Goal: Navigation & Orientation: Find specific page/section

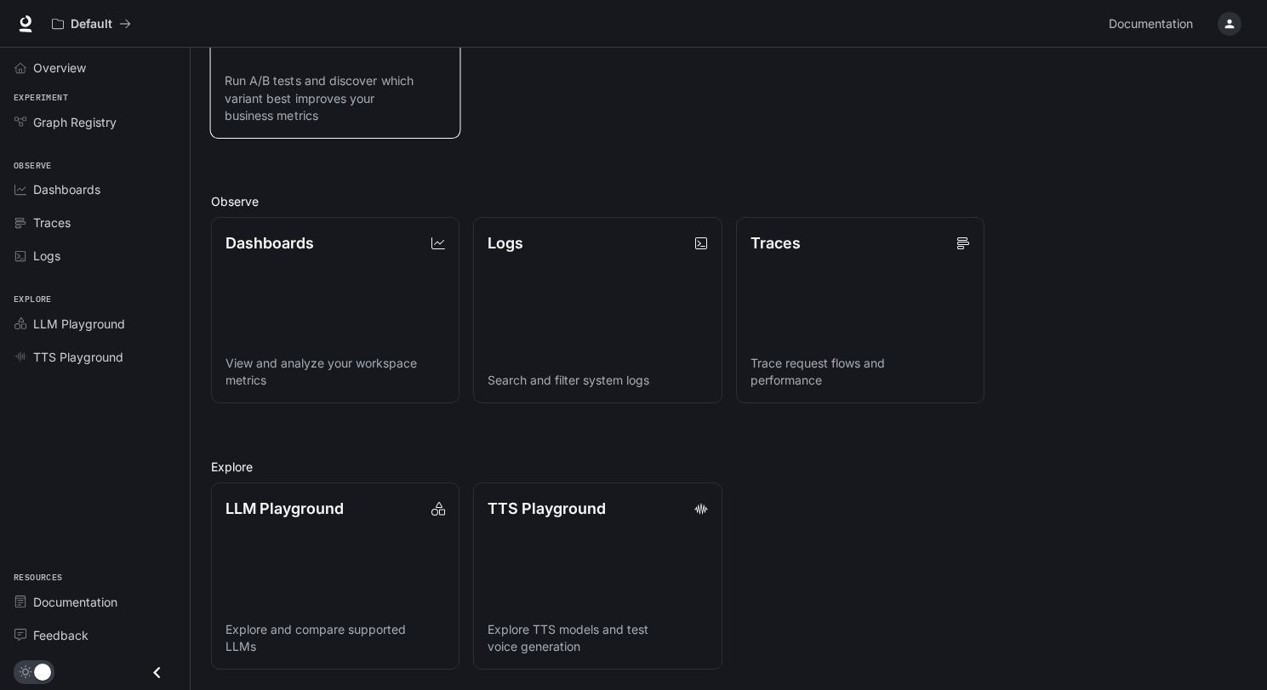
scroll to position [321, 0]
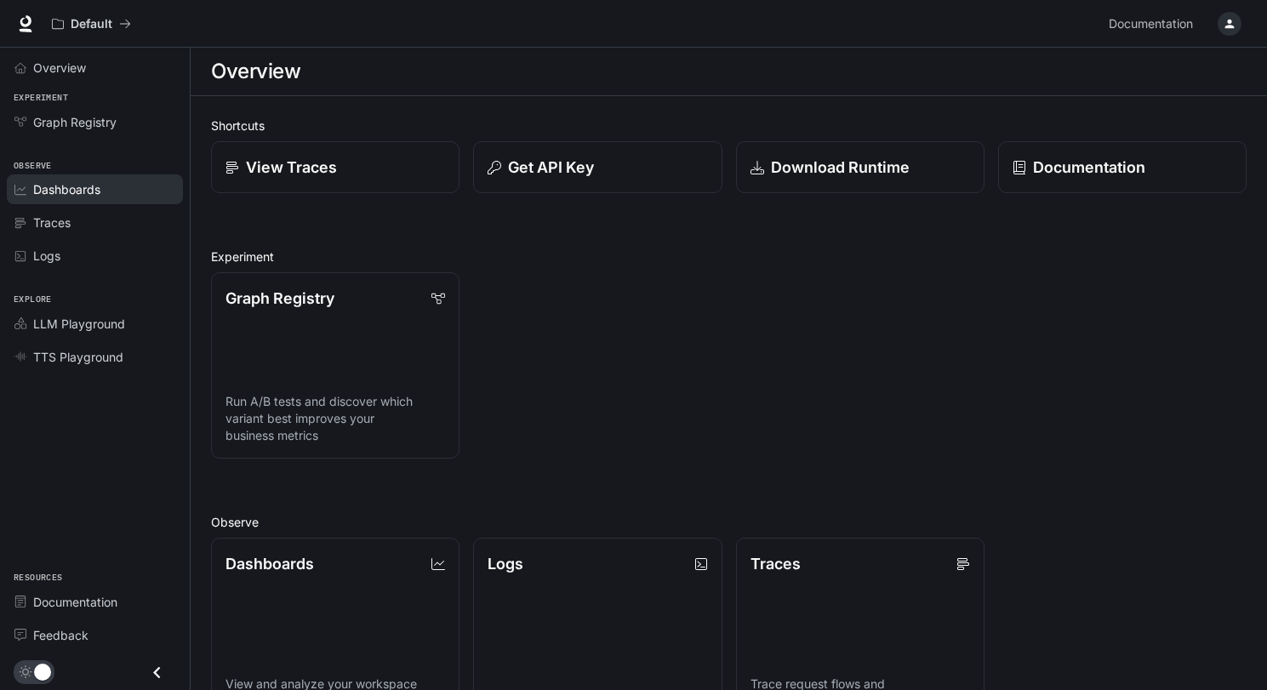
click at [76, 199] on link "Dashboards" at bounding box center [95, 189] width 176 height 30
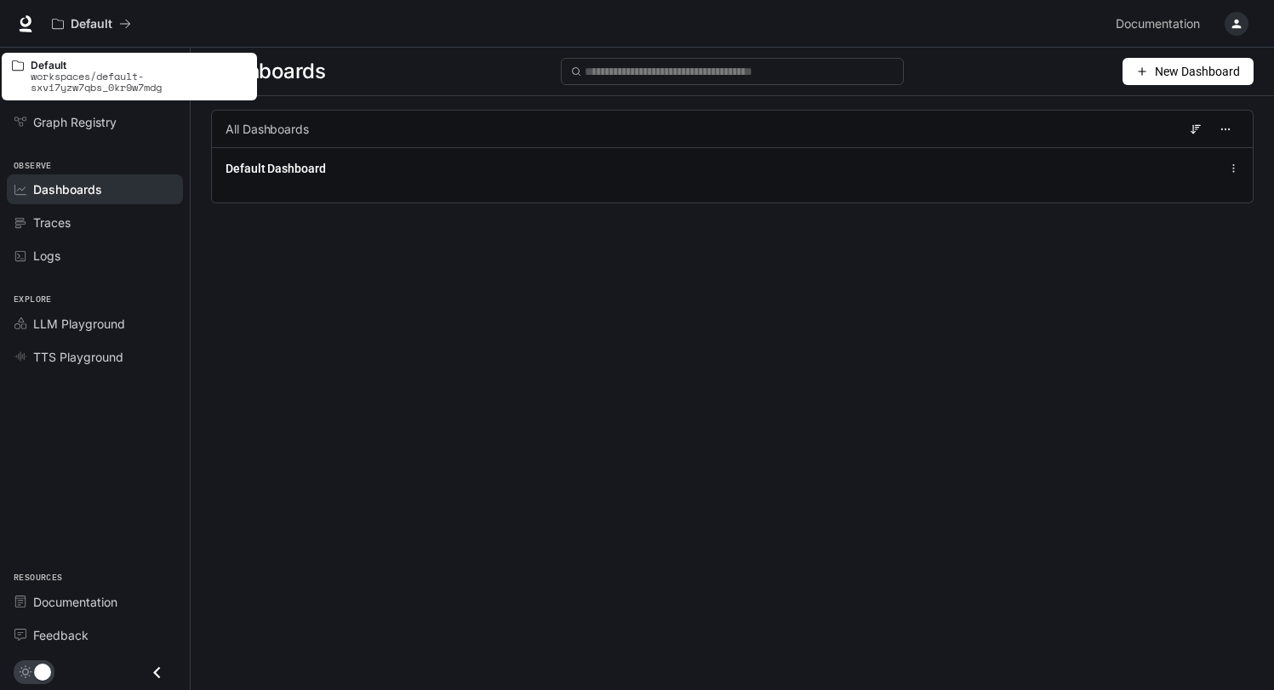
click at [60, 72] on p "workspaces/default-sxvi7yzw7qbs_0kr9w7mdg" at bounding box center [139, 82] width 216 height 22
click at [100, 25] on p "Default" at bounding box center [92, 24] width 42 height 14
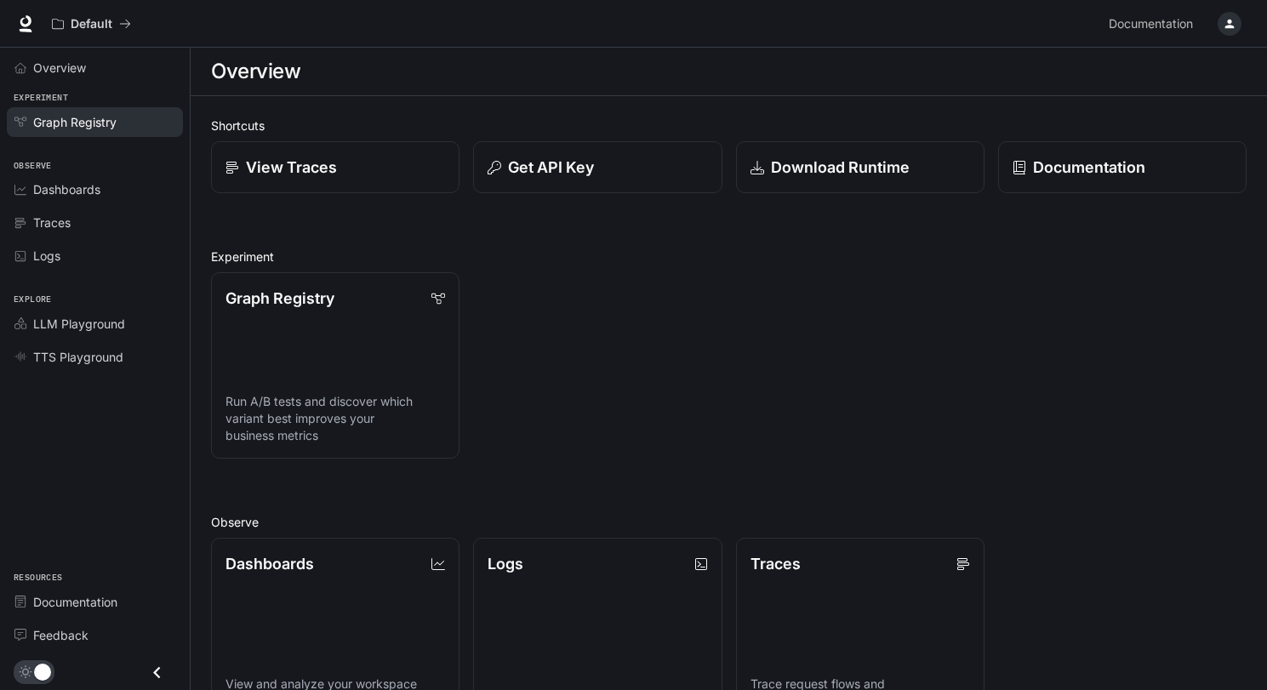
click at [72, 118] on span "Graph Registry" at bounding box center [74, 122] width 83 height 18
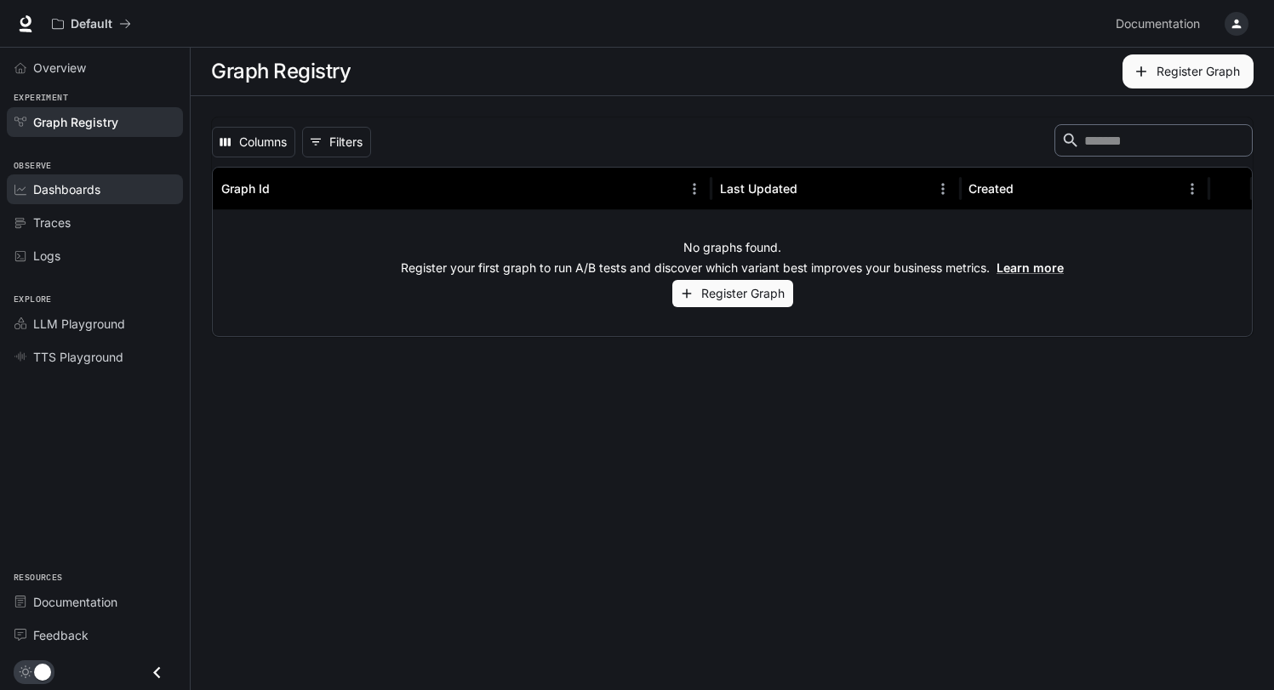
click at [68, 192] on span "Dashboards" at bounding box center [66, 189] width 67 height 18
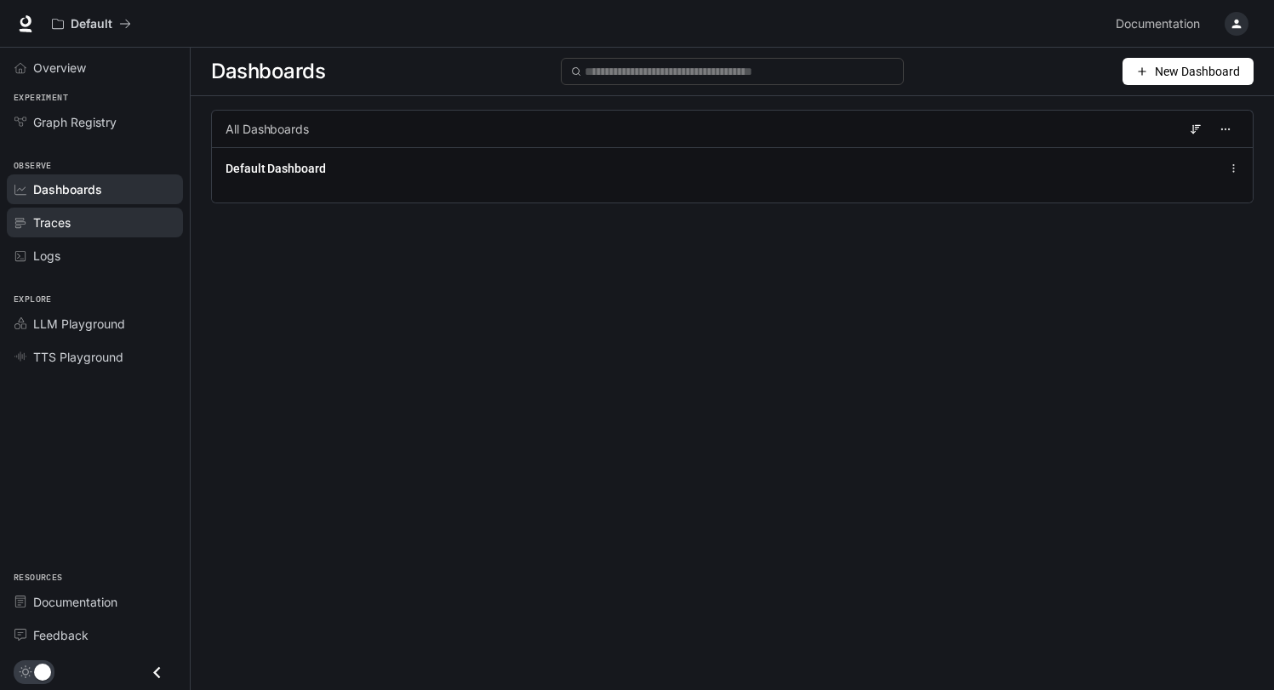
click at [73, 226] on div "Traces" at bounding box center [104, 223] width 142 height 18
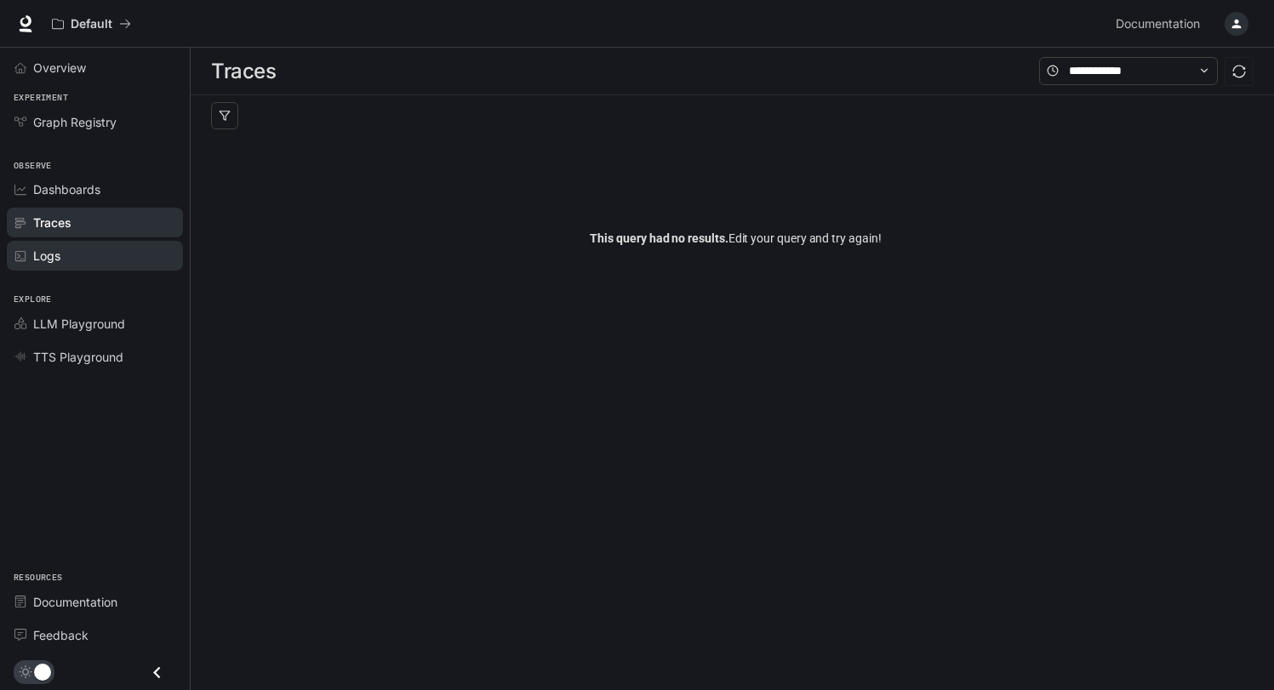
click at [67, 257] on div "Logs" at bounding box center [104, 256] width 142 height 18
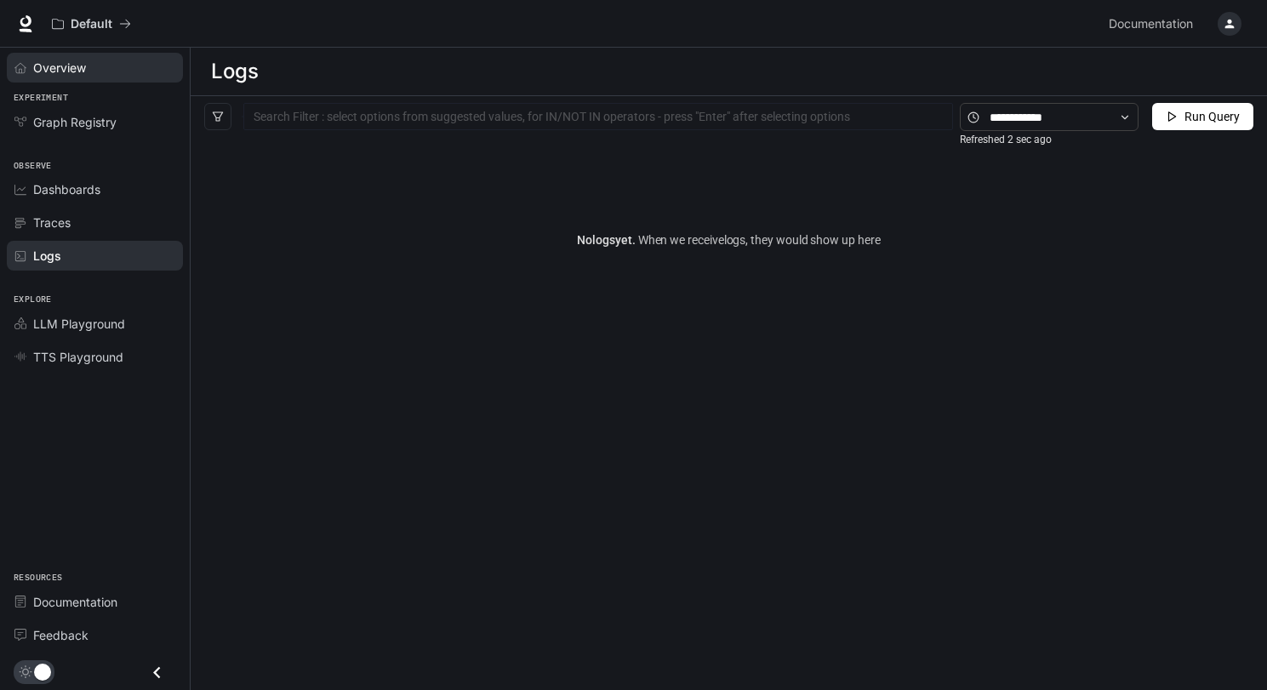
click at [62, 62] on span "Overview" at bounding box center [59, 68] width 53 height 18
